Goal: Task Accomplishment & Management: Complete application form

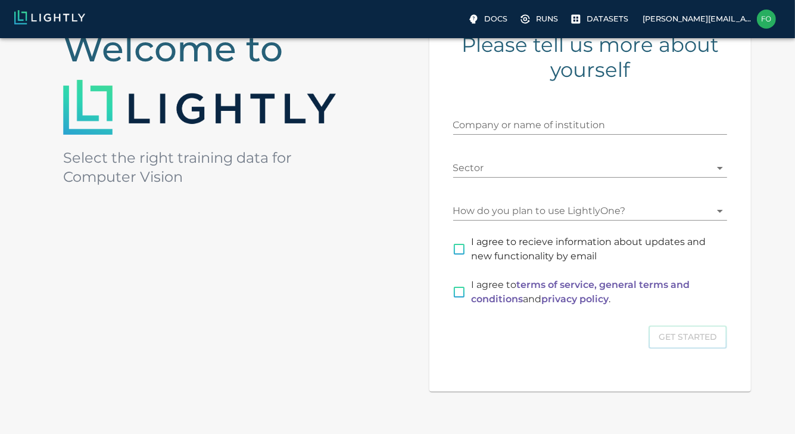
scroll to position [183, 0]
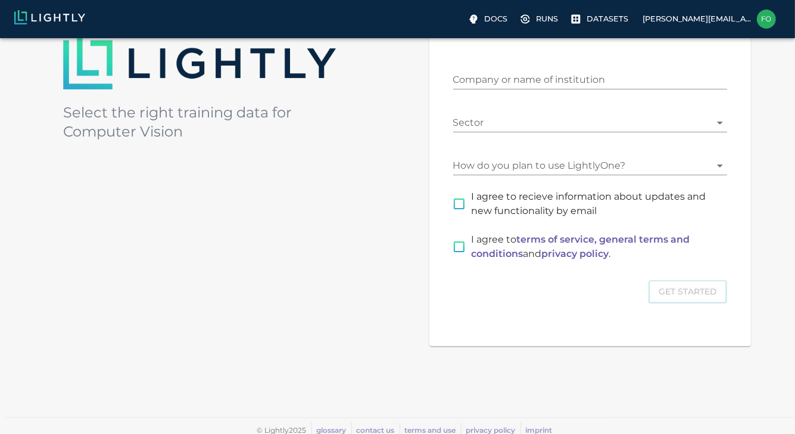
click at [459, 251] on input "I agree to terms of service, general terms and conditions and privacy policy ." at bounding box center [459, 246] width 25 height 25
checkbox input "true"
click at [677, 297] on div "Get Started" at bounding box center [590, 291] width 274 height 23
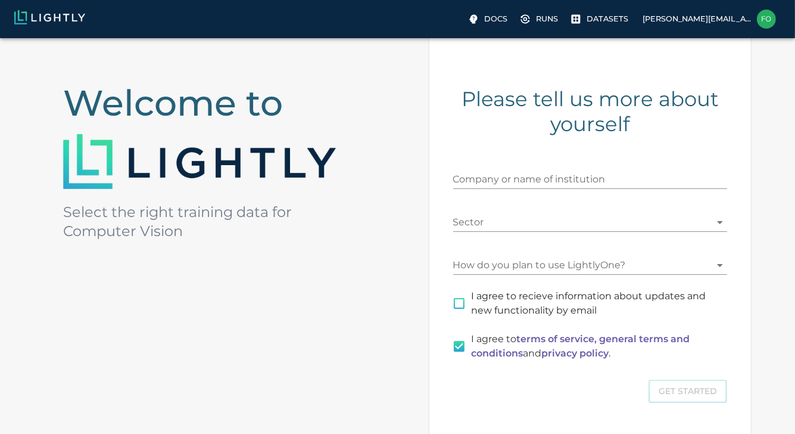
scroll to position [85, 0]
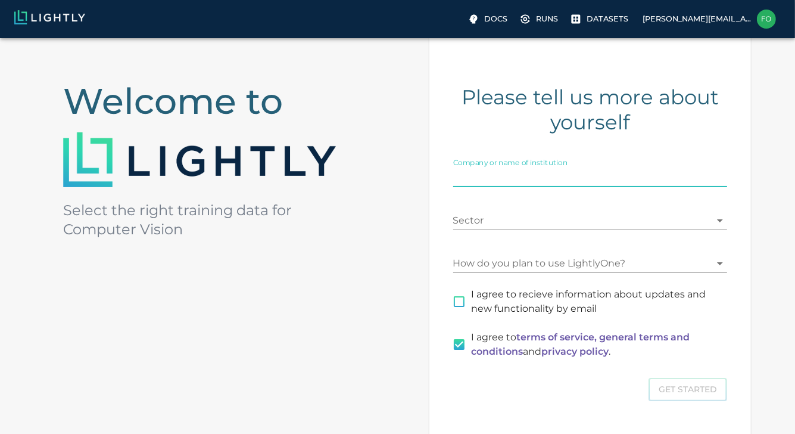
click at [508, 183] on input "Company or name of institution" at bounding box center [590, 177] width 274 height 19
type input "Valeo"
click at [534, 226] on body "Docs Runs Datasets [PERSON_NAME][EMAIL_ADDRESS][DOMAIN_NAME] Welcome to Select …" at bounding box center [397, 245] width 795 height 585
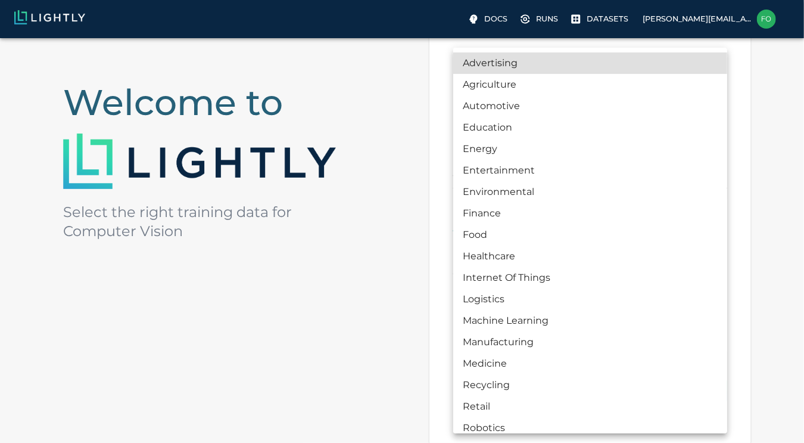
click at [530, 106] on li "Automotive" at bounding box center [590, 105] width 274 height 21
type input "AUTOMOTIVE"
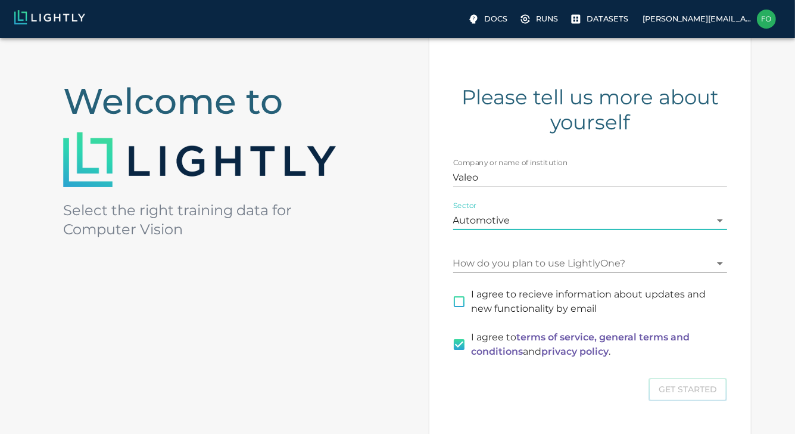
click at [539, 262] on body "Docs Runs Datasets [PERSON_NAME][EMAIL_ADDRESS][DOMAIN_NAME] Welcome to Select …" at bounding box center [397, 245] width 795 height 585
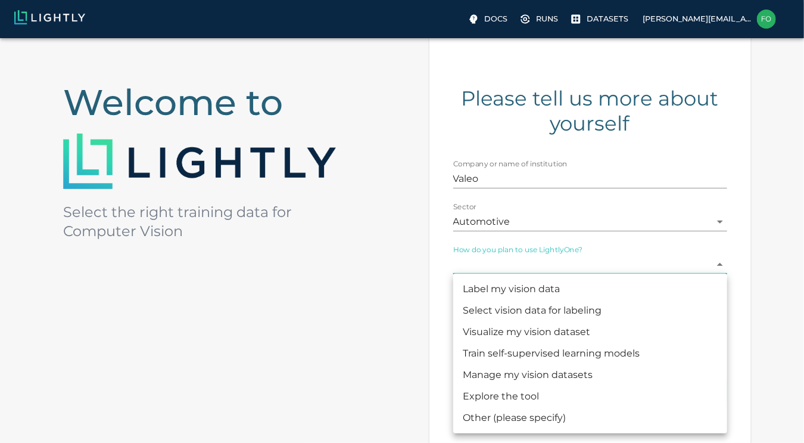
click at [542, 331] on li "Visualize my vision dataset" at bounding box center [590, 331] width 274 height 21
type input "VISUALIZATION"
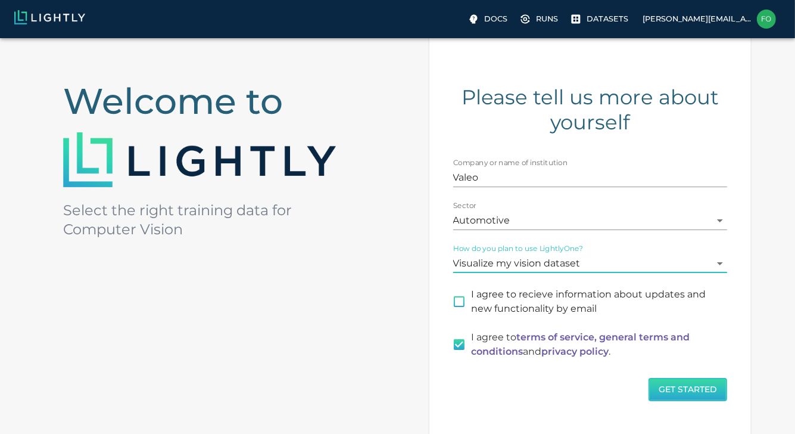
click at [677, 391] on button "Get Started" at bounding box center [688, 389] width 79 height 23
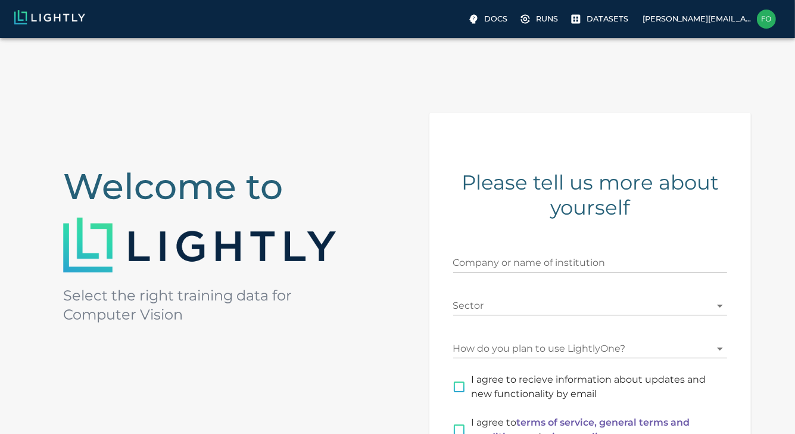
checkbox input "true"
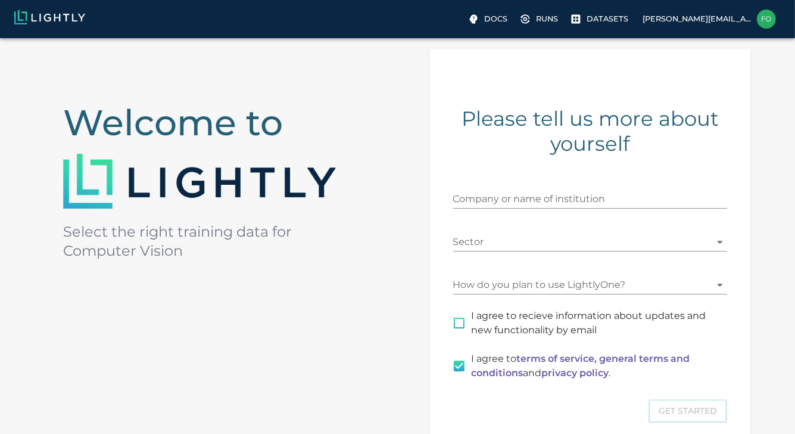
scroll to position [63, 0]
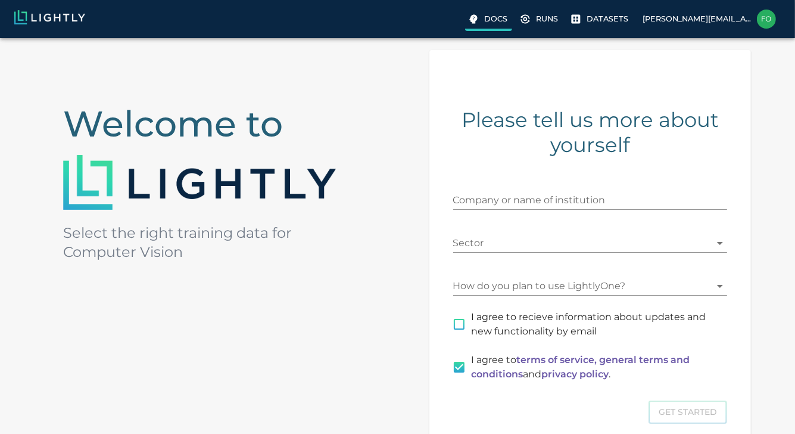
click at [494, 14] on p "Docs" at bounding box center [495, 18] width 23 height 11
click at [548, 18] on p "Runs" at bounding box center [547, 18] width 22 height 11
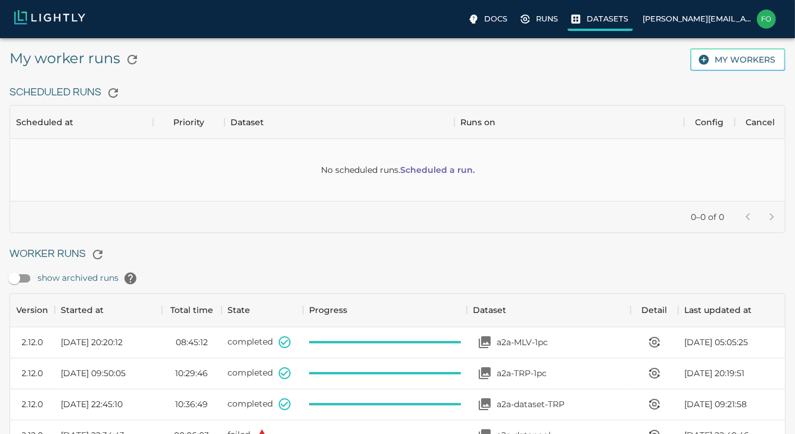
click at [593, 10] on label "Datasets" at bounding box center [601, 20] width 66 height 21
